Goal: Navigation & Orientation: Find specific page/section

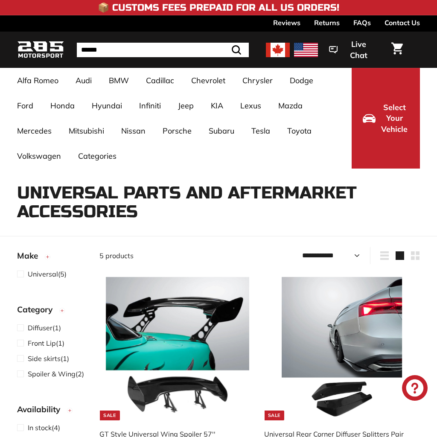
select select "**********"
